Goal: Task Accomplishment & Management: Manage account settings

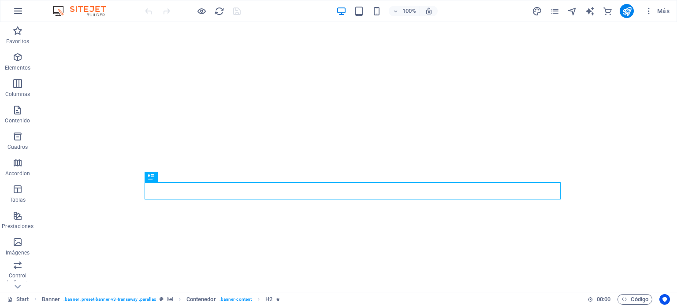
click at [22, 13] on icon "button" at bounding box center [18, 11] width 11 height 11
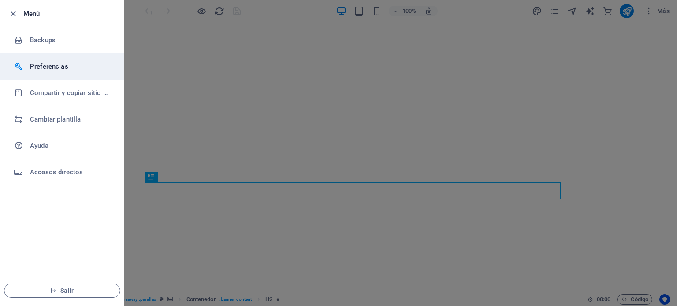
click at [62, 62] on h6 "Preferencias" at bounding box center [71, 66] width 82 height 11
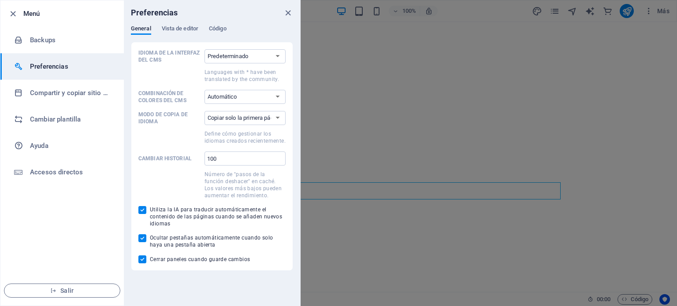
click at [62, 62] on h6 "Preferencias" at bounding box center [71, 66] width 82 height 11
click at [284, 13] on icon "close" at bounding box center [288, 13] width 10 height 10
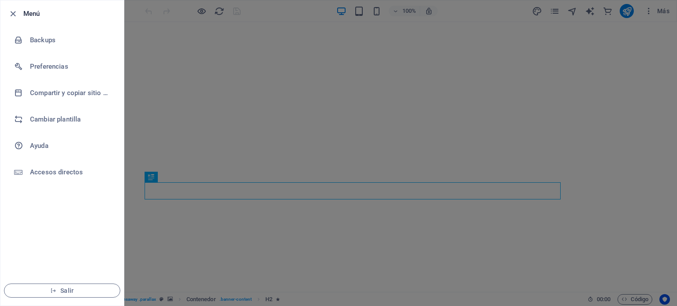
click at [642, 13] on div at bounding box center [338, 153] width 677 height 306
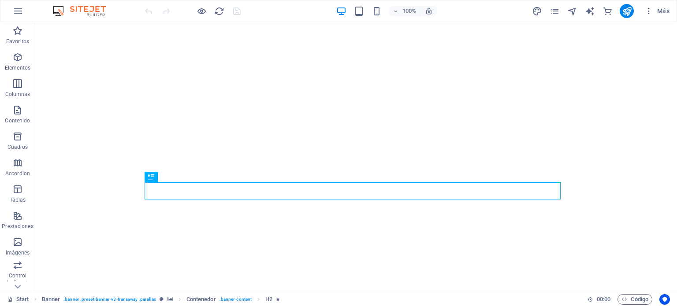
click at [652, 12] on icon "button" at bounding box center [649, 11] width 9 height 9
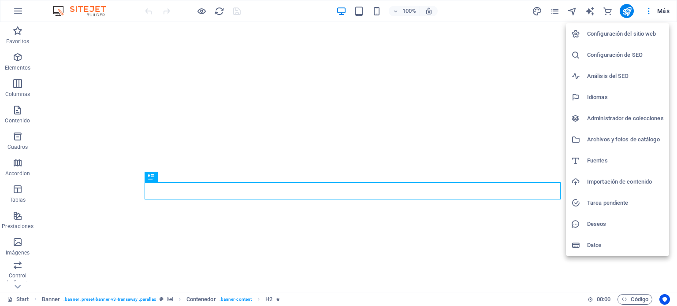
click at [637, 32] on h6 "Configuración del sitio web" at bounding box center [625, 34] width 77 height 11
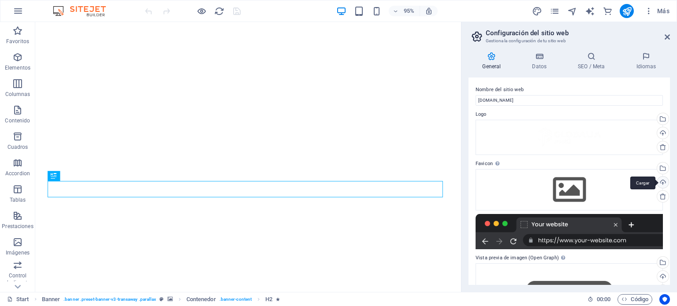
click at [657, 183] on div "Cargar" at bounding box center [662, 183] width 13 height 13
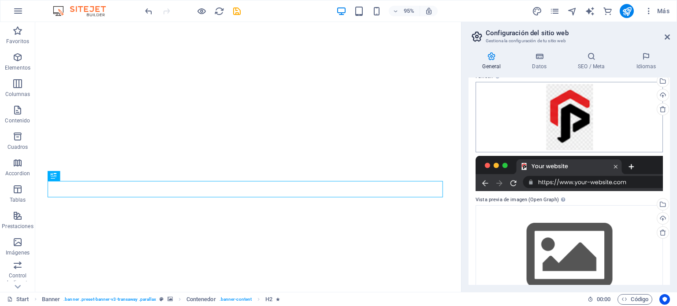
scroll to position [88, 0]
click at [664, 40] on header "Configuración del sitio web Gestiona la configuración de tu sitio web" at bounding box center [570, 33] width 200 height 23
click at [238, 7] on icon "save" at bounding box center [237, 11] width 10 height 10
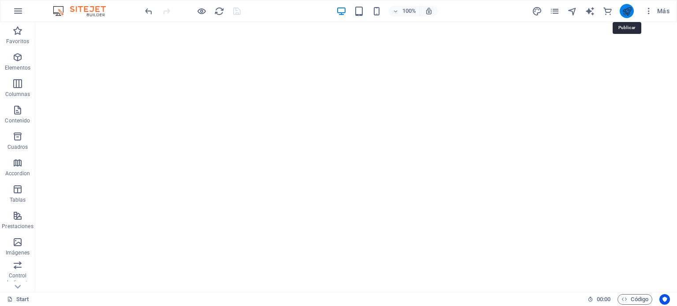
click at [629, 8] on icon "publish" at bounding box center [627, 11] width 10 height 10
